Goal: Information Seeking & Learning: Learn about a topic

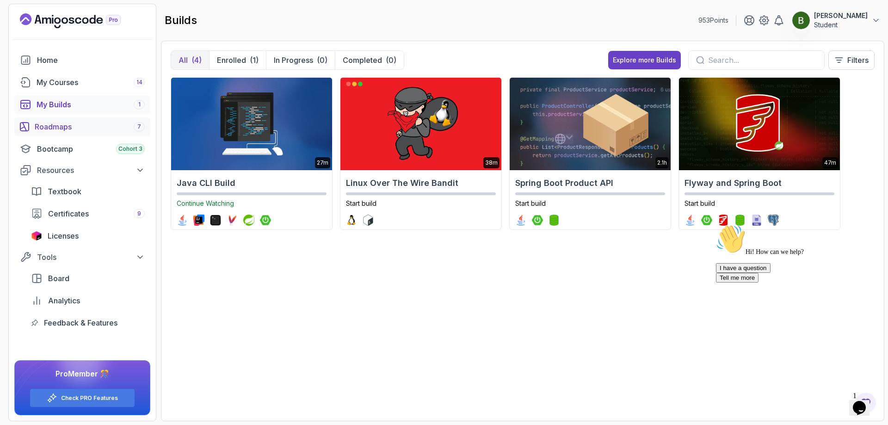
click at [68, 130] on div "Roadmaps 7" at bounding box center [90, 126] width 110 height 11
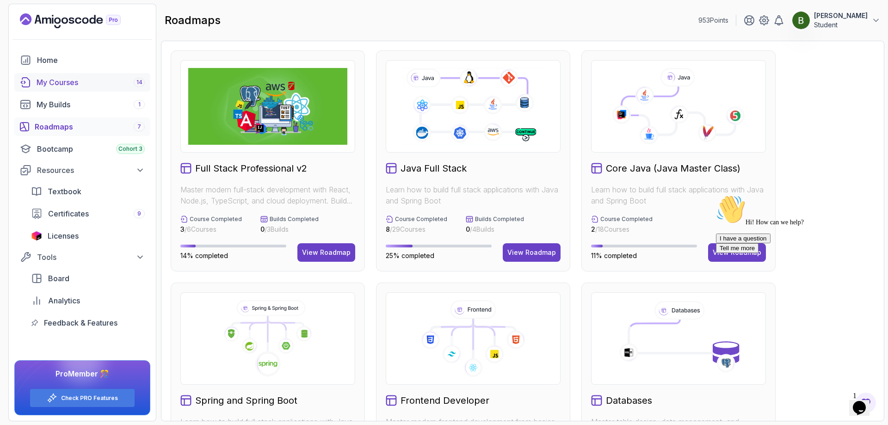
click at [54, 87] on div "My Courses 14" at bounding box center [91, 82] width 108 height 11
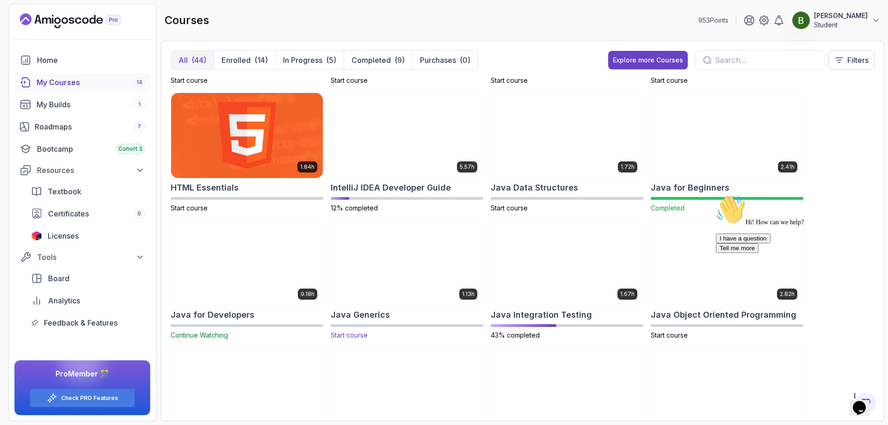
scroll to position [370, 0]
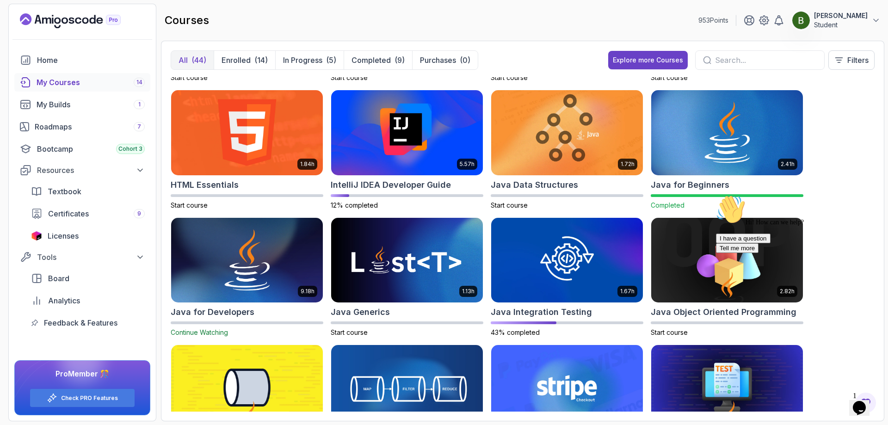
click at [716, 195] on icon "Chat attention grabber" at bounding box center [716, 195] width 0 height 0
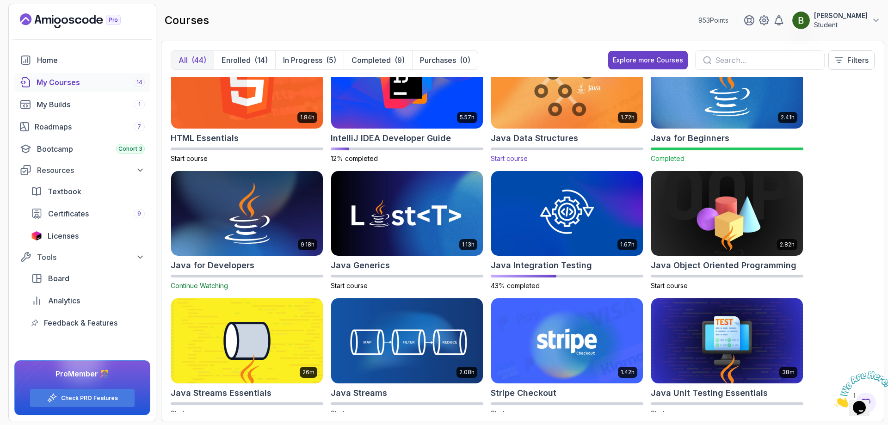
scroll to position [231, 0]
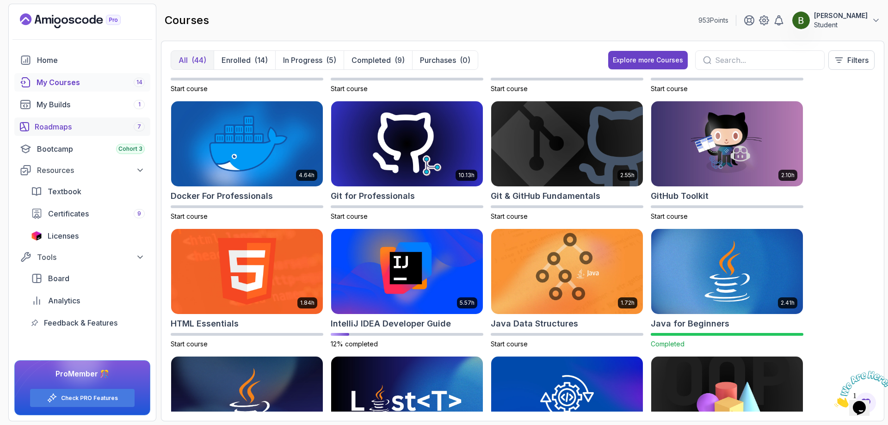
click at [60, 124] on div "Roadmaps 7" at bounding box center [90, 126] width 110 height 11
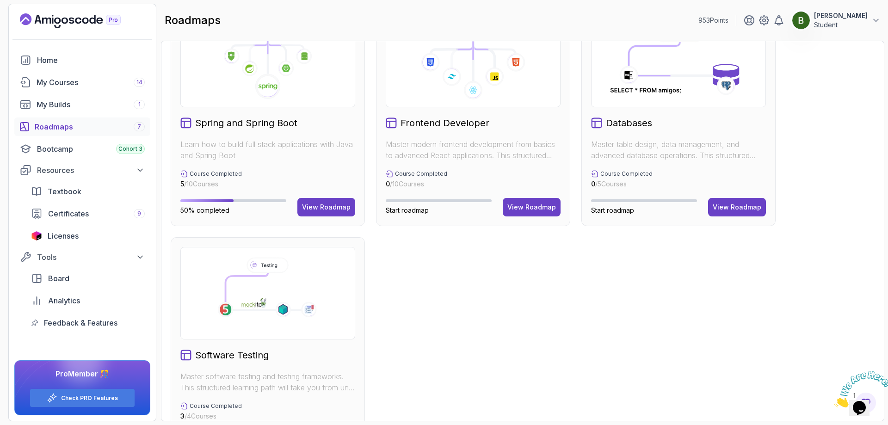
scroll to position [324, 0]
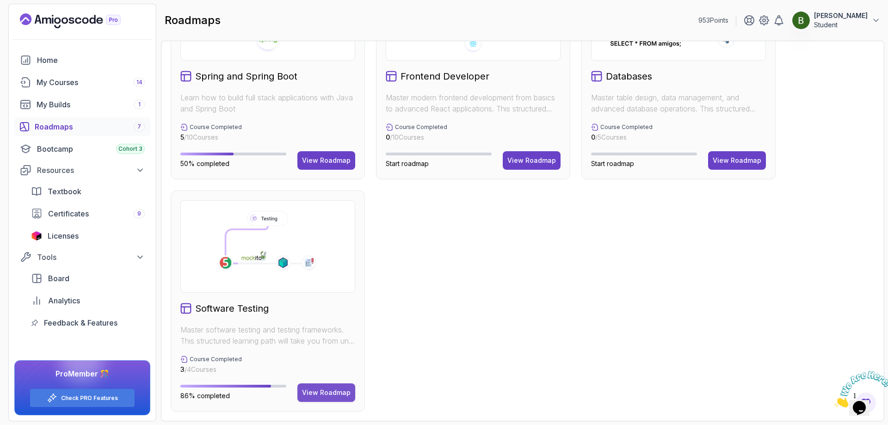
click at [317, 397] on div "View Roadmap" at bounding box center [326, 392] width 49 height 9
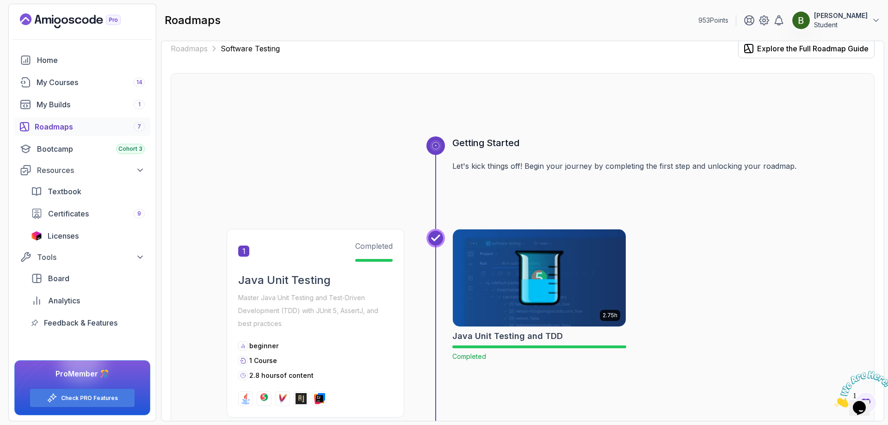
scroll to position [46, 0]
